Goal: Check status: Check status

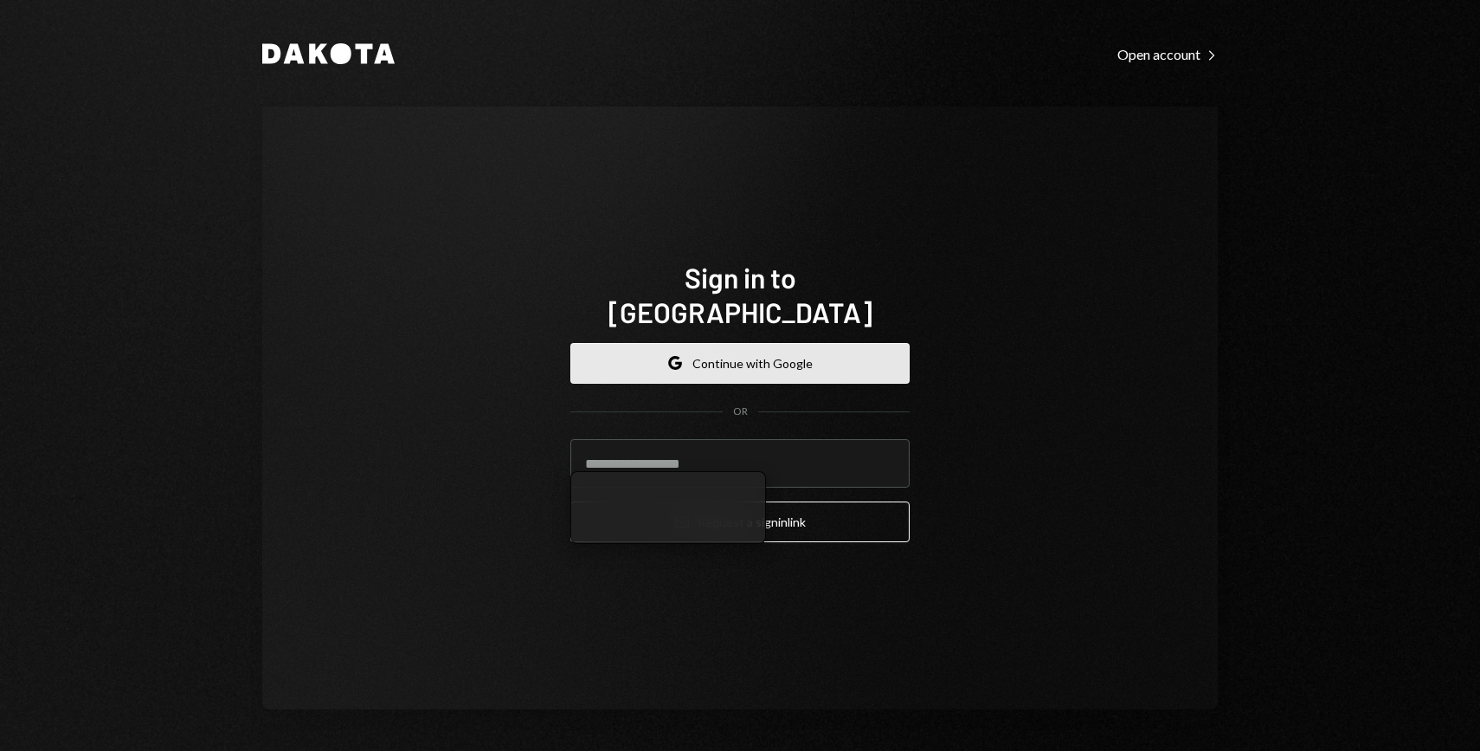
click at [693, 358] on button "Google Continue with Google" at bounding box center [739, 363] width 339 height 41
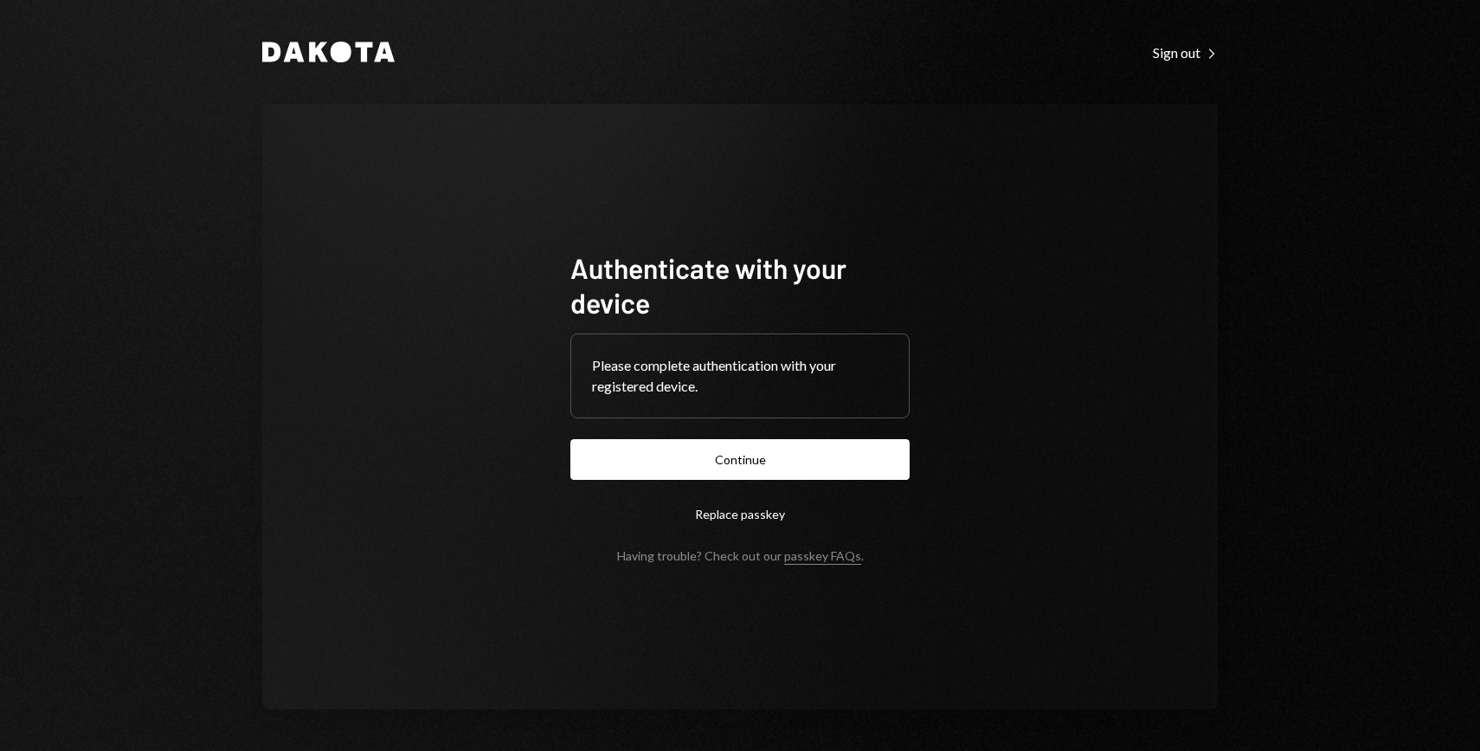
click at [790, 432] on form "Authenticate with your device Please complete authentication with your register…" at bounding box center [739, 406] width 339 height 313
click at [768, 442] on button "Continue" at bounding box center [739, 459] width 339 height 41
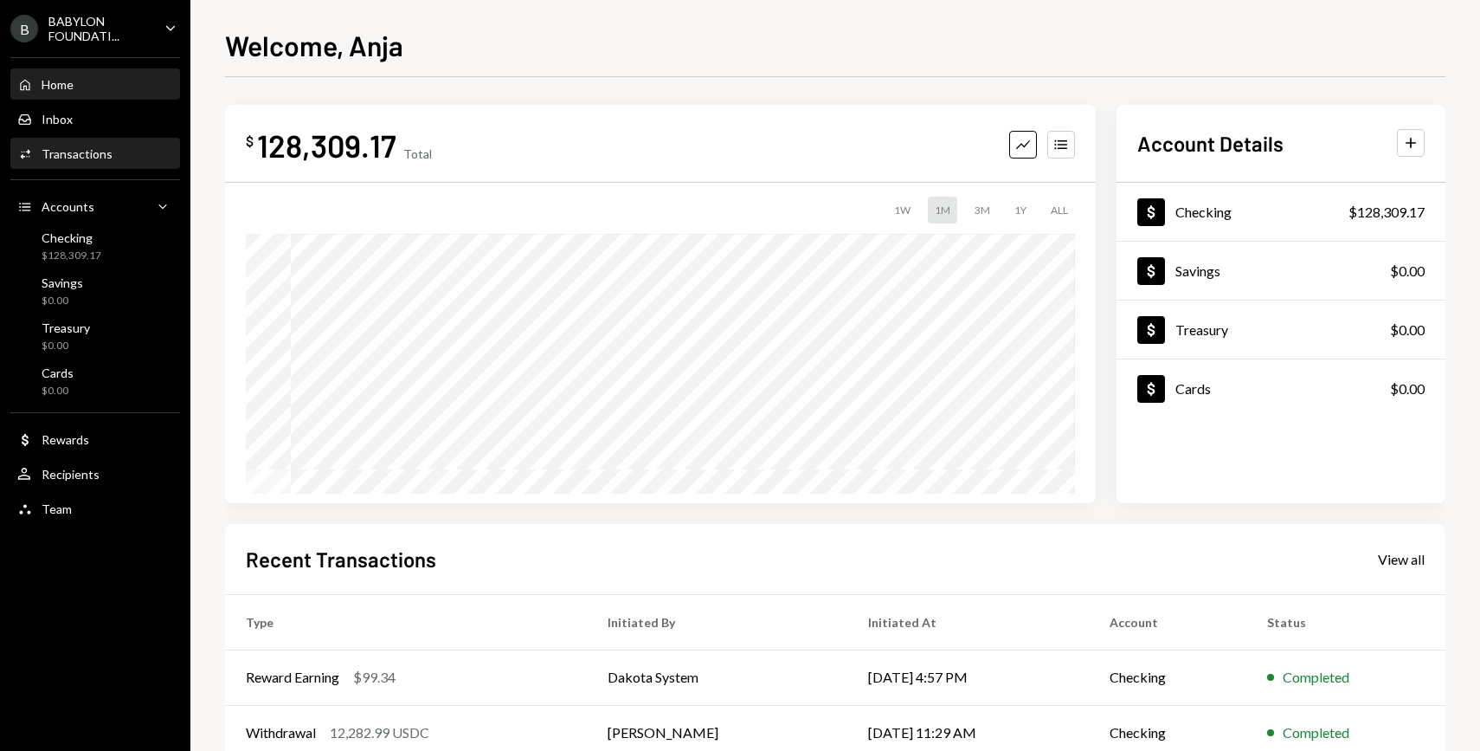
click at [93, 162] on div "Activities Transactions" at bounding box center [95, 153] width 156 height 29
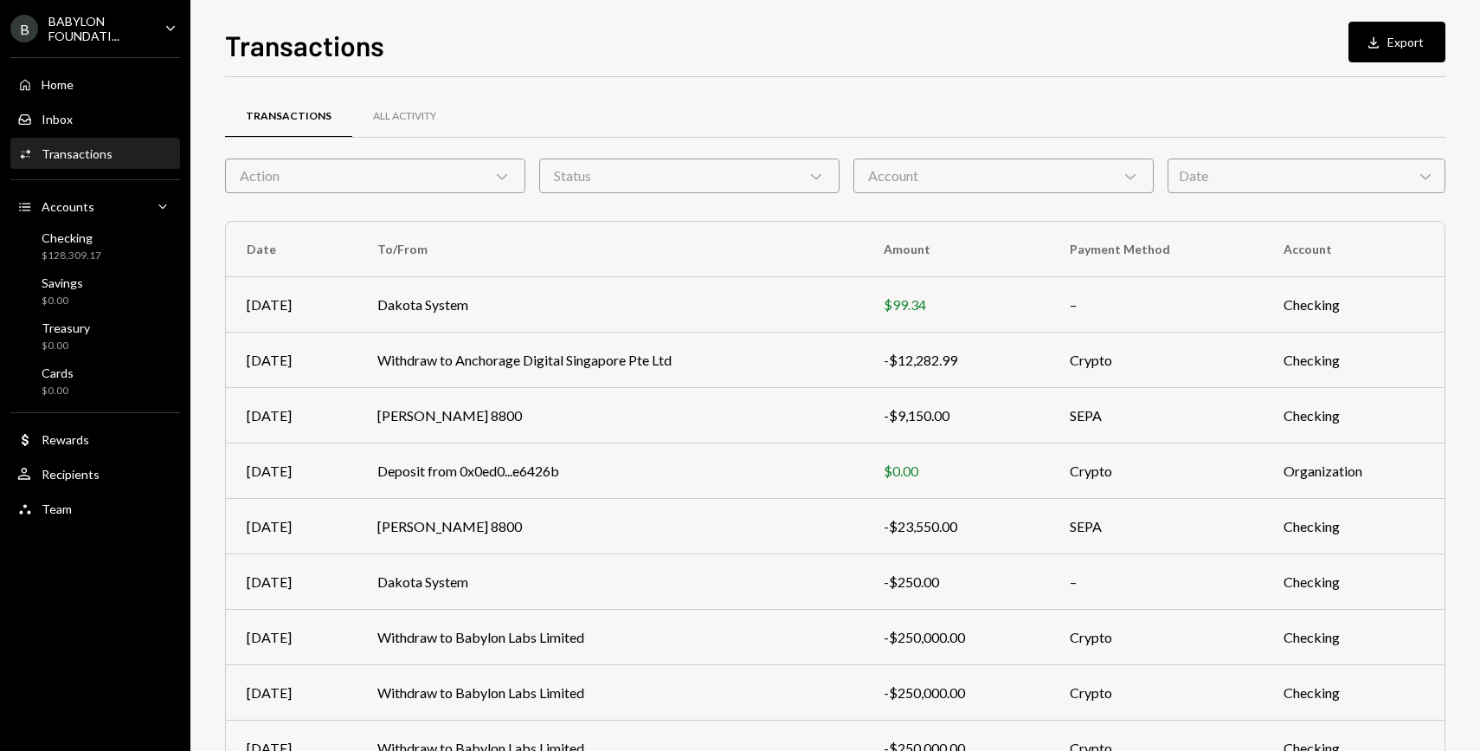
click at [1259, 182] on div "Date Chevron Down" at bounding box center [1307, 175] width 278 height 35
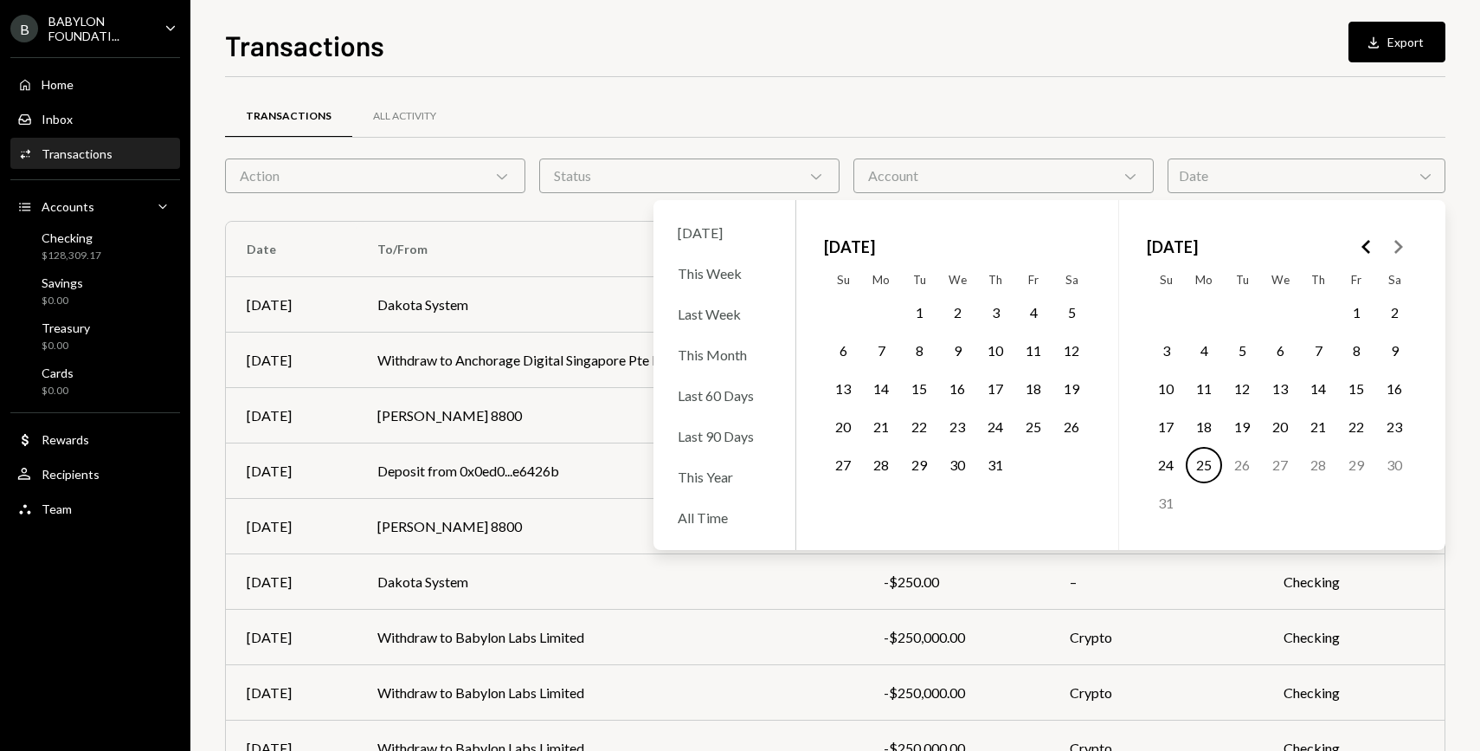
click at [1367, 245] on icon "Go to the Previous Month" at bounding box center [1367, 246] width 21 height 21
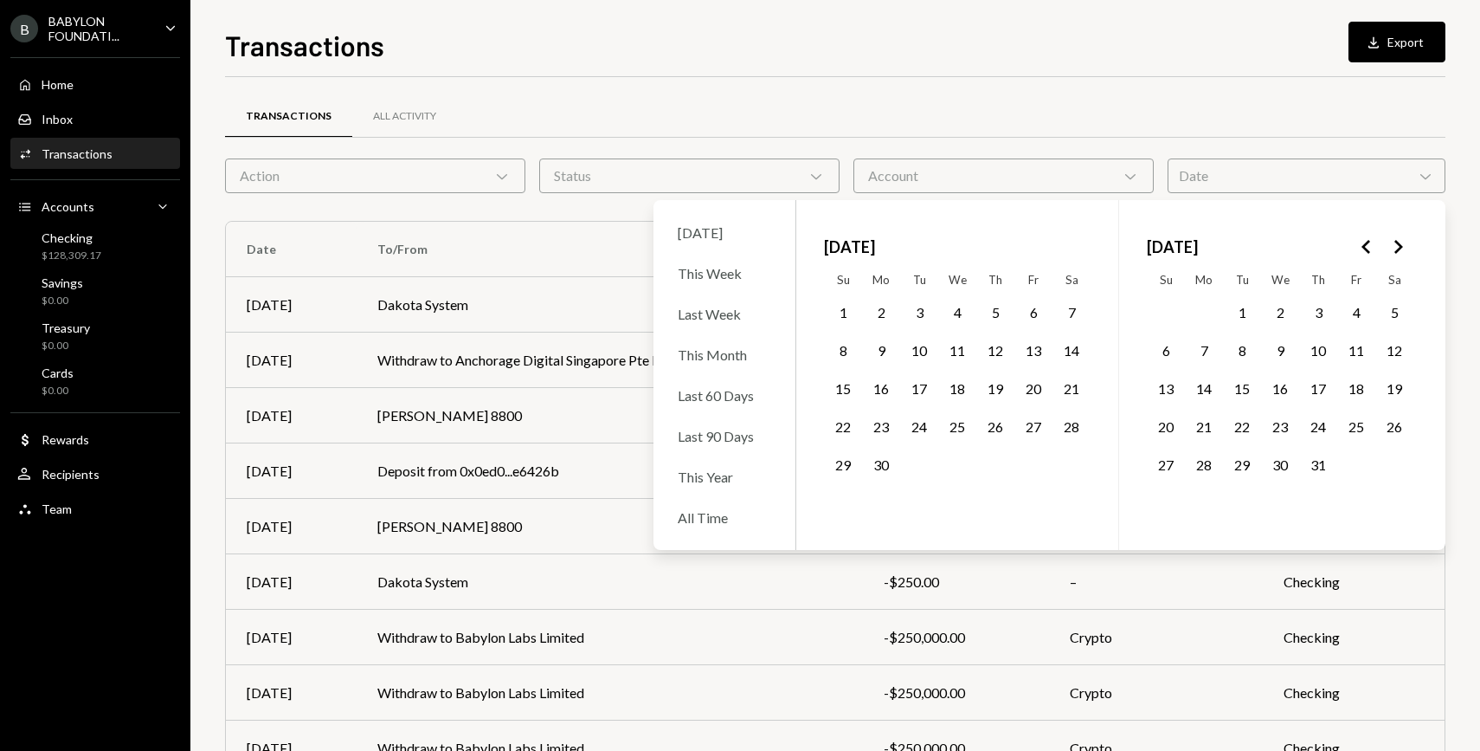
click at [1367, 245] on icon "Go to the Previous Month" at bounding box center [1367, 246] width 21 height 21
click at [1396, 248] on icon "Go to the Next Month" at bounding box center [1398, 246] width 21 height 21
click at [1364, 248] on polygon "Go to the Previous Month" at bounding box center [1366, 247] width 9 height 14
click at [1322, 319] on button "5" at bounding box center [1318, 312] width 36 height 36
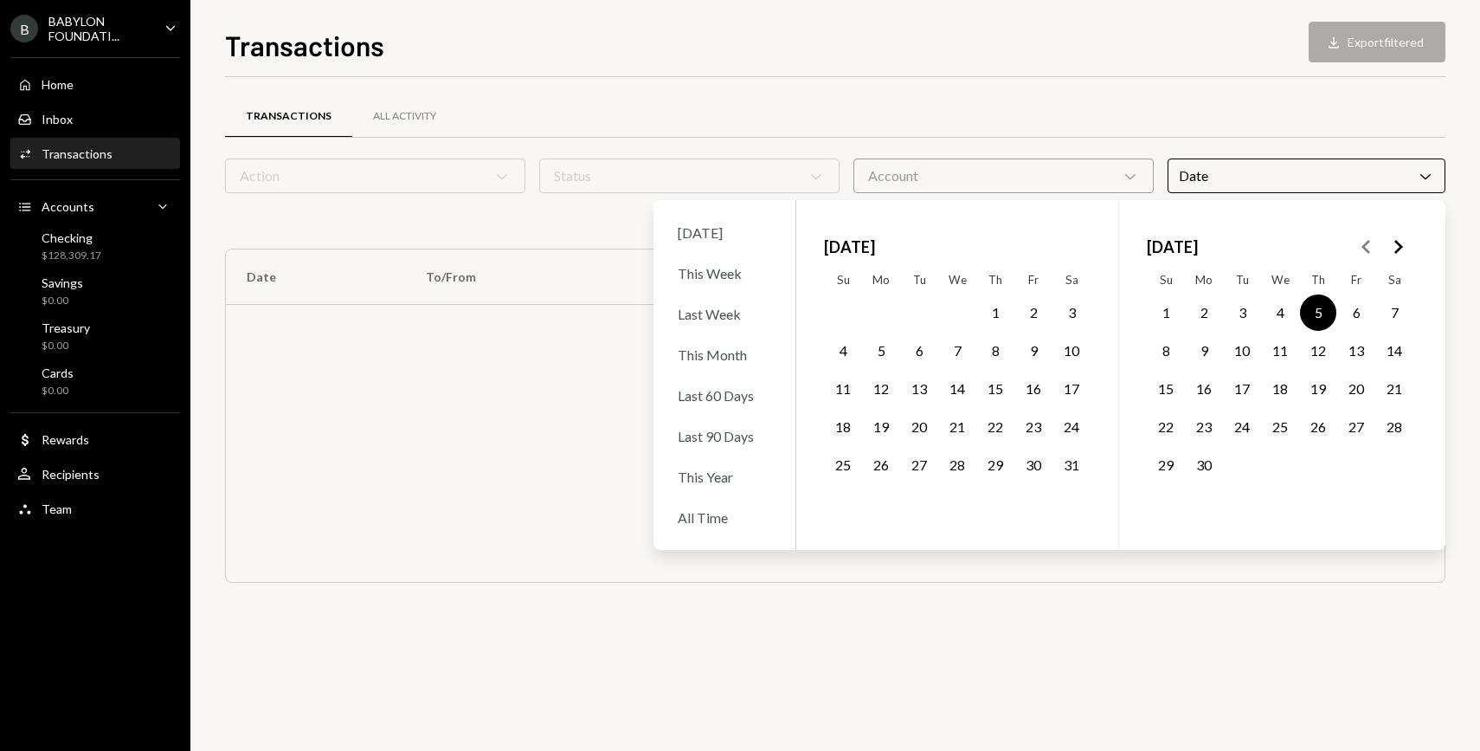
click at [1208, 346] on button "9" at bounding box center [1204, 350] width 36 height 36
click at [873, 99] on div "Transactions All Activity" at bounding box center [835, 116] width 1221 height 44
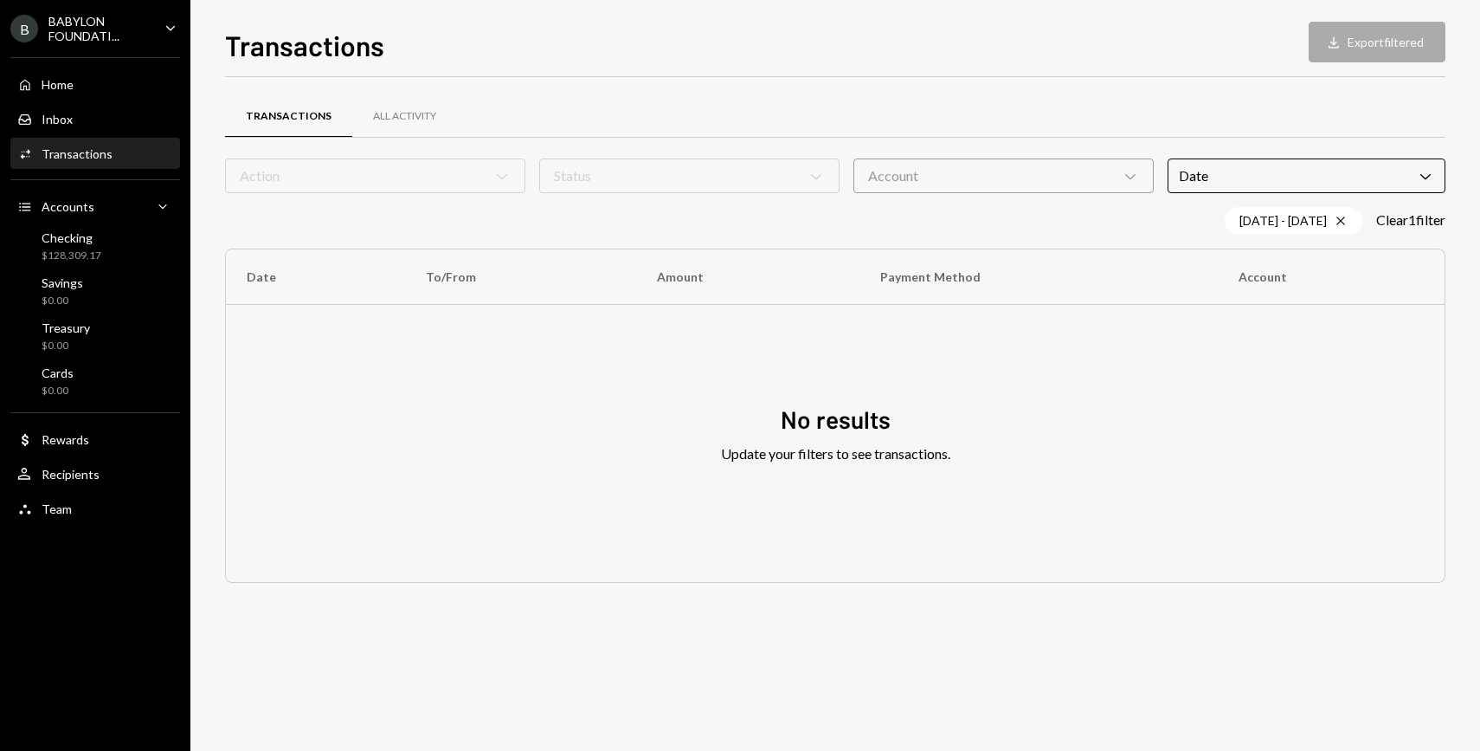
click at [1312, 180] on div "Date Chevron Down" at bounding box center [1307, 175] width 278 height 35
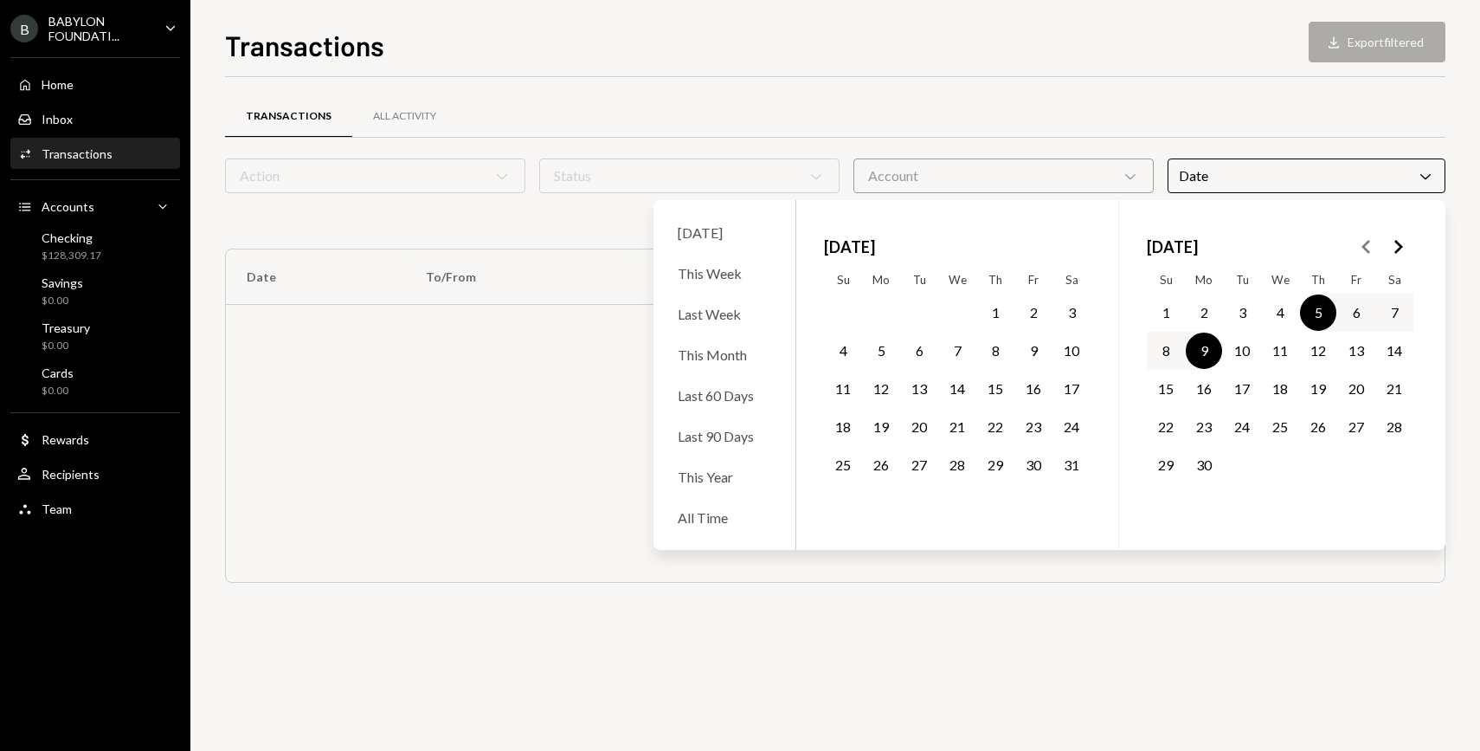
click at [1250, 309] on button "3" at bounding box center [1242, 312] width 36 height 36
click at [1176, 312] on button "1" at bounding box center [1166, 312] width 36 height 36
click at [1317, 338] on button "12" at bounding box center [1318, 350] width 36 height 36
click at [1245, 137] on div at bounding box center [835, 137] width 1221 height 1
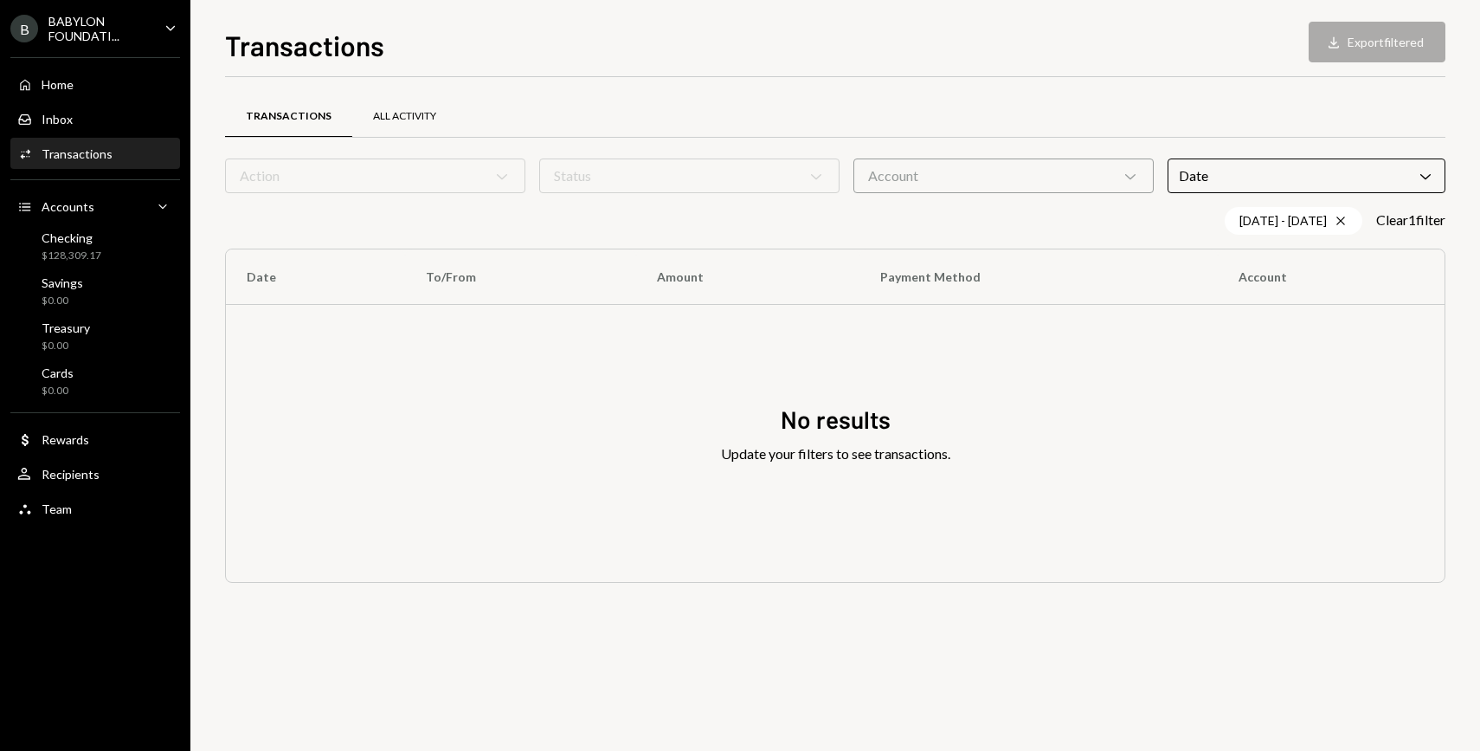
click at [382, 111] on div "All Activity" at bounding box center [404, 116] width 63 height 15
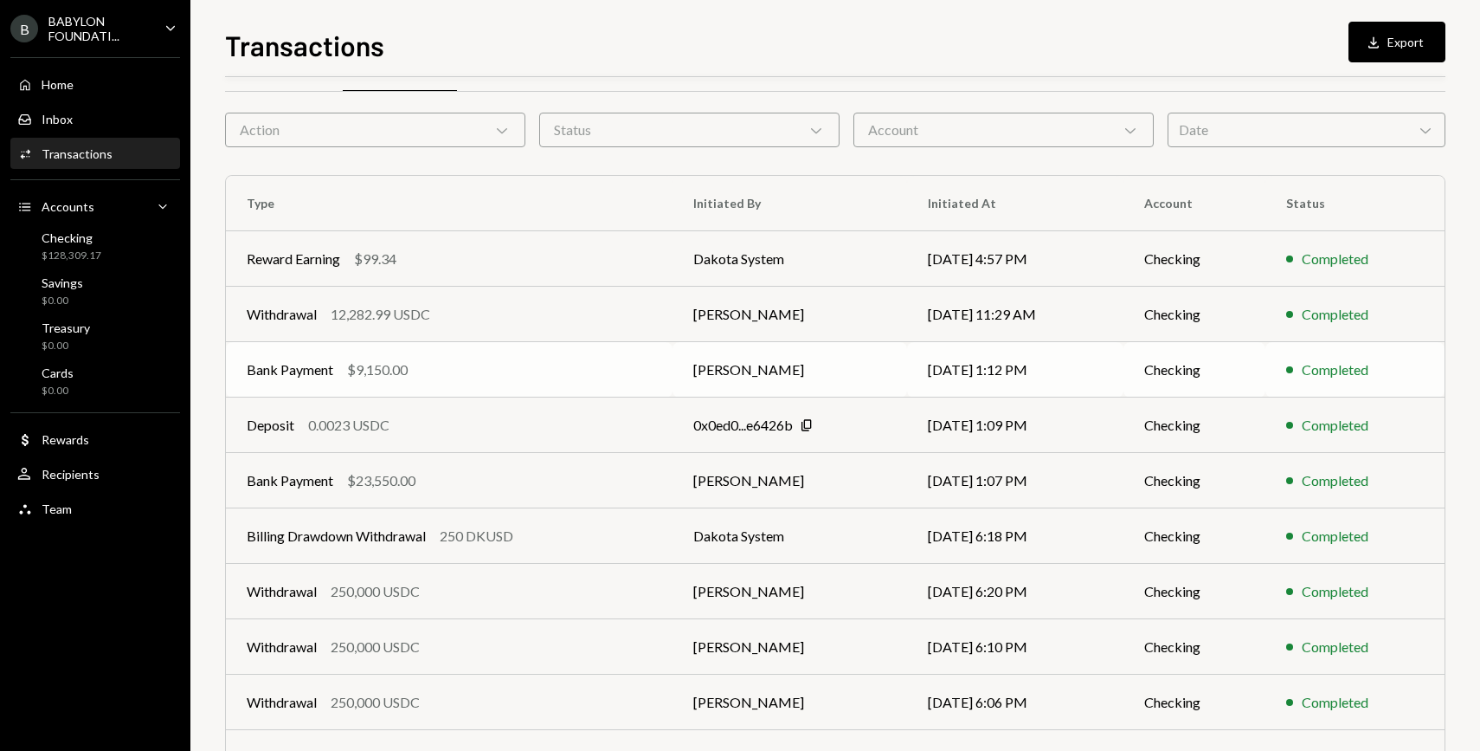
scroll to position [47, 0]
click at [1204, 136] on div "Date Chevron Down" at bounding box center [1307, 129] width 278 height 35
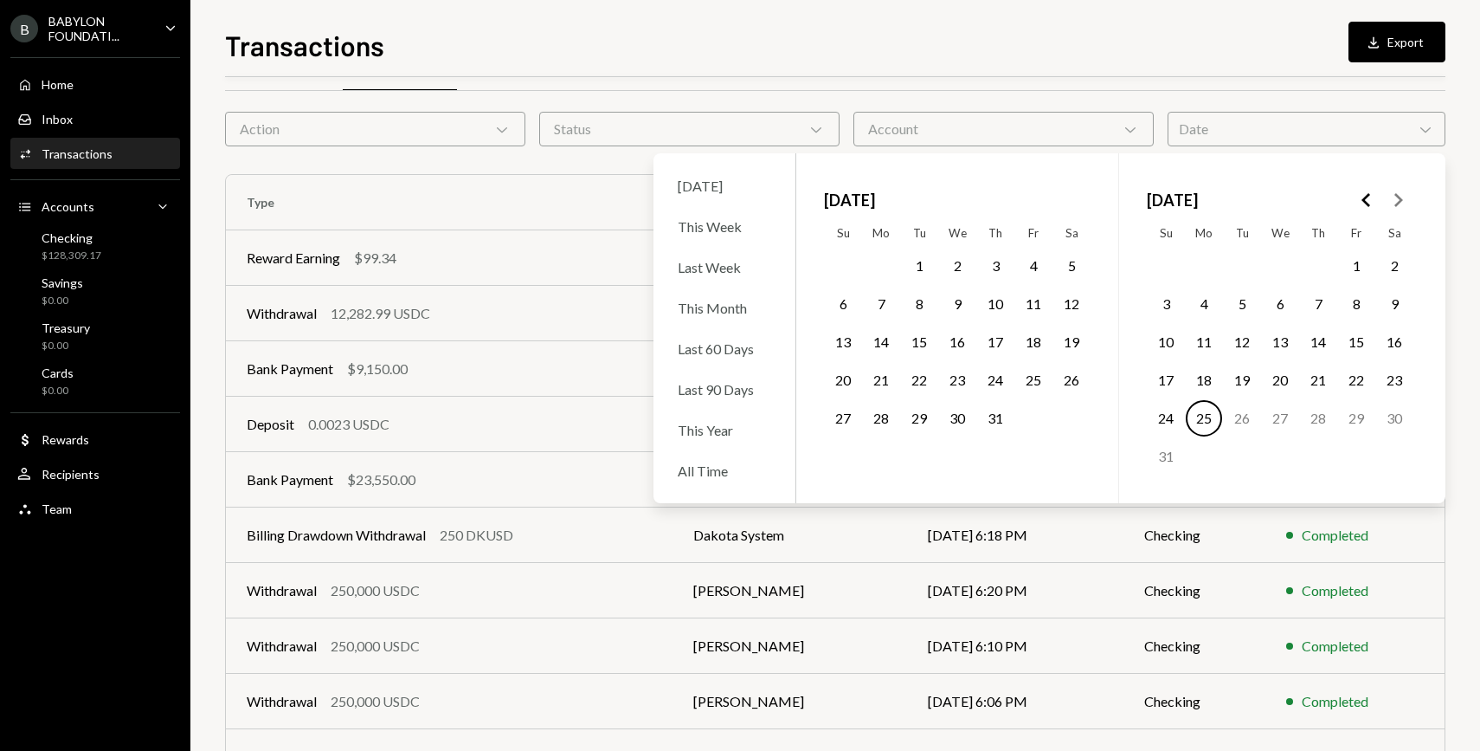
click at [1375, 190] on icon "Go to the Previous Month" at bounding box center [1367, 200] width 21 height 21
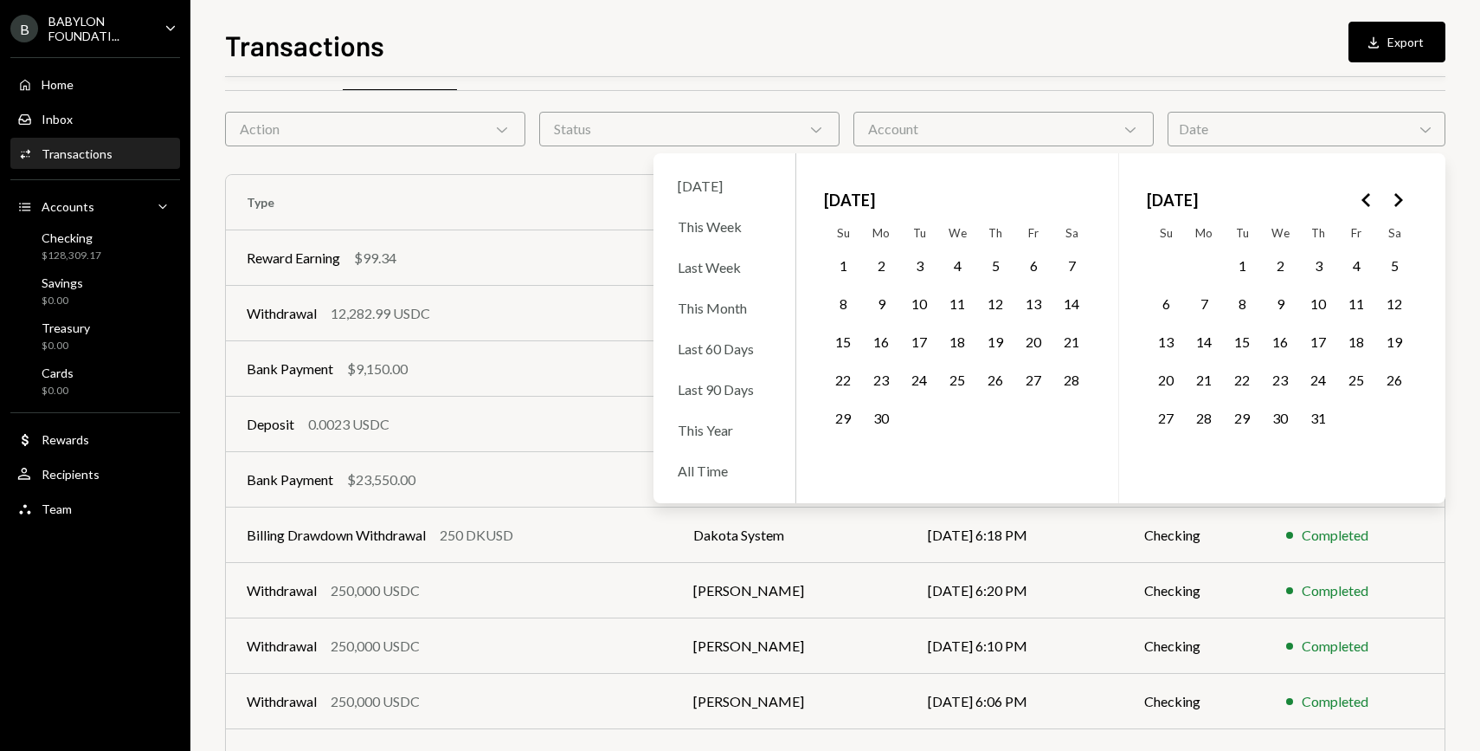
click at [838, 267] on button "1" at bounding box center [843, 266] width 36 height 36
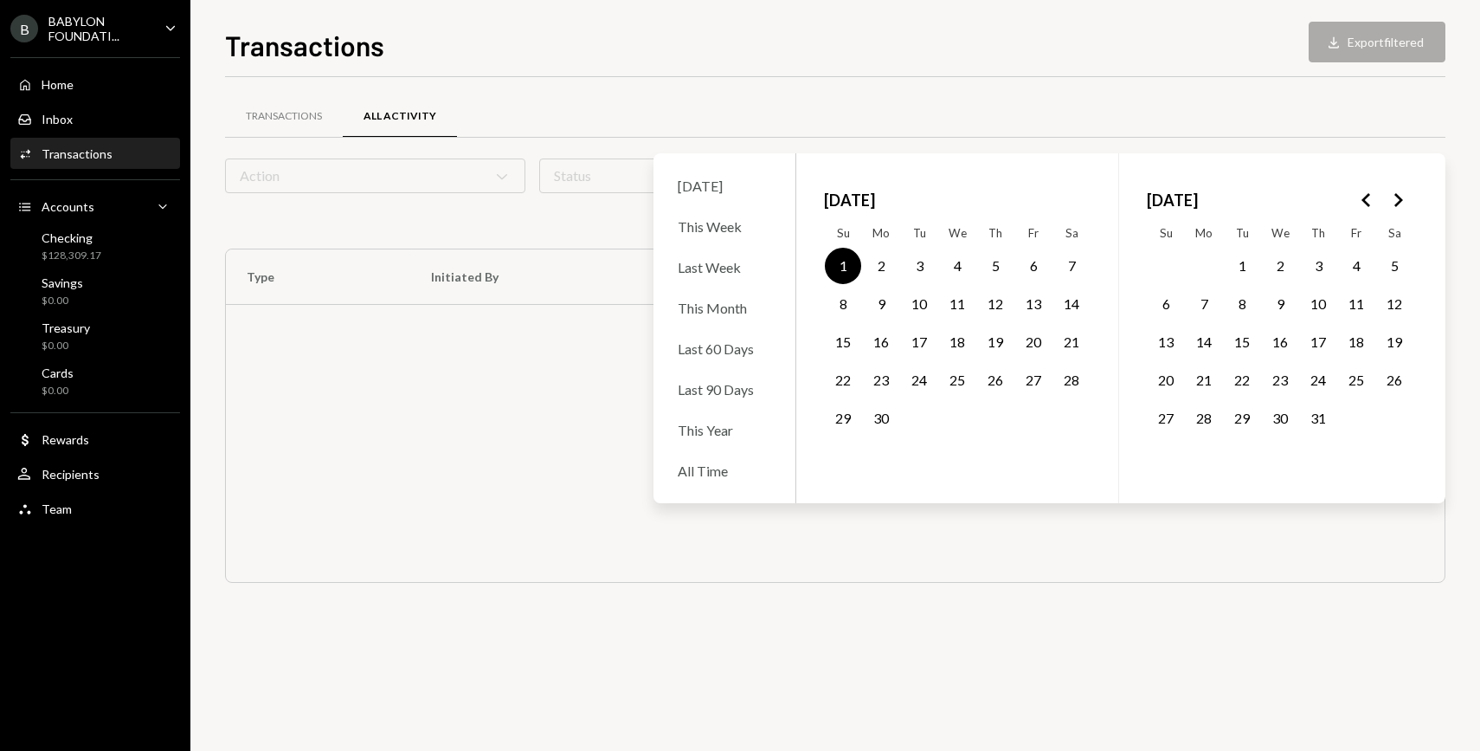
click at [1060, 302] on button "14" at bounding box center [1072, 304] width 36 height 36
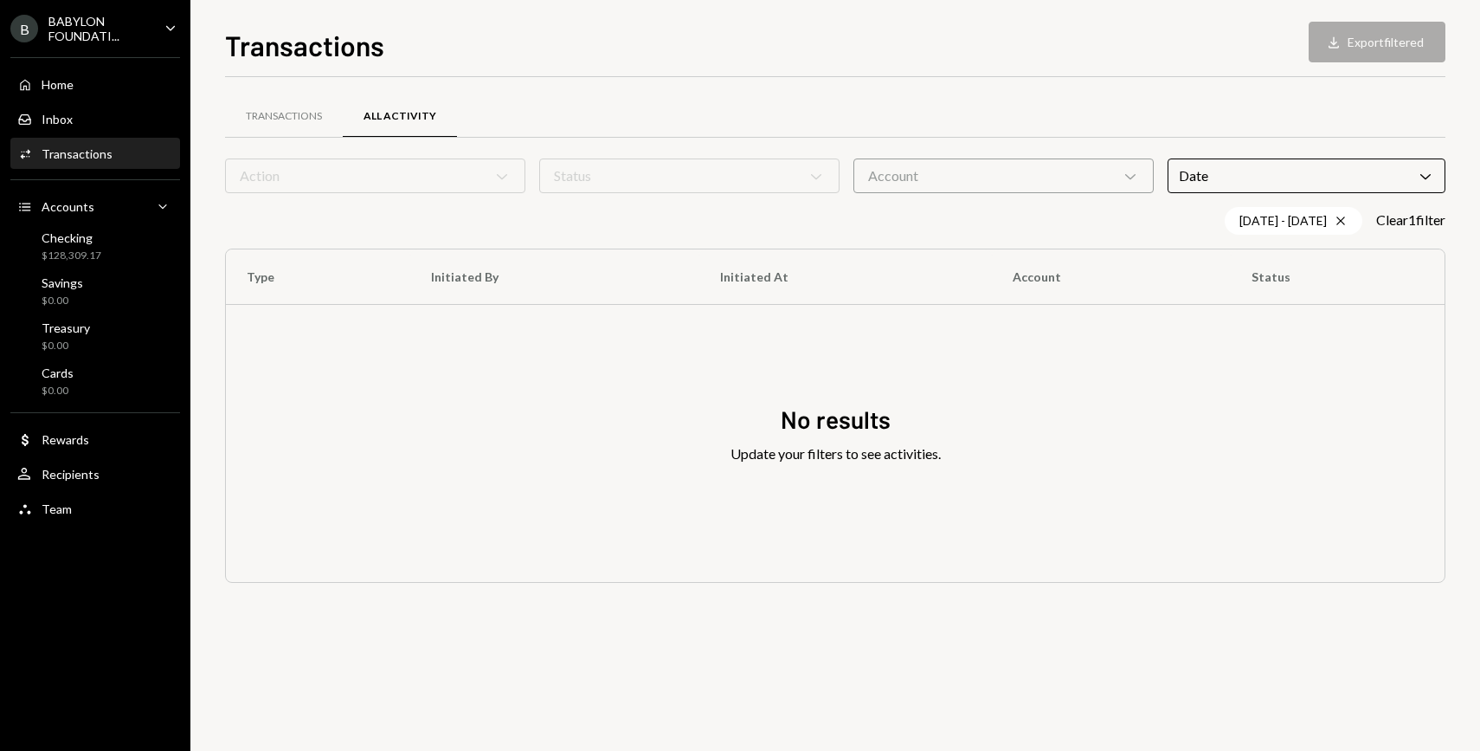
click at [1027, 100] on div "Transactions All Activity" at bounding box center [835, 116] width 1221 height 44
